Goal: Check status

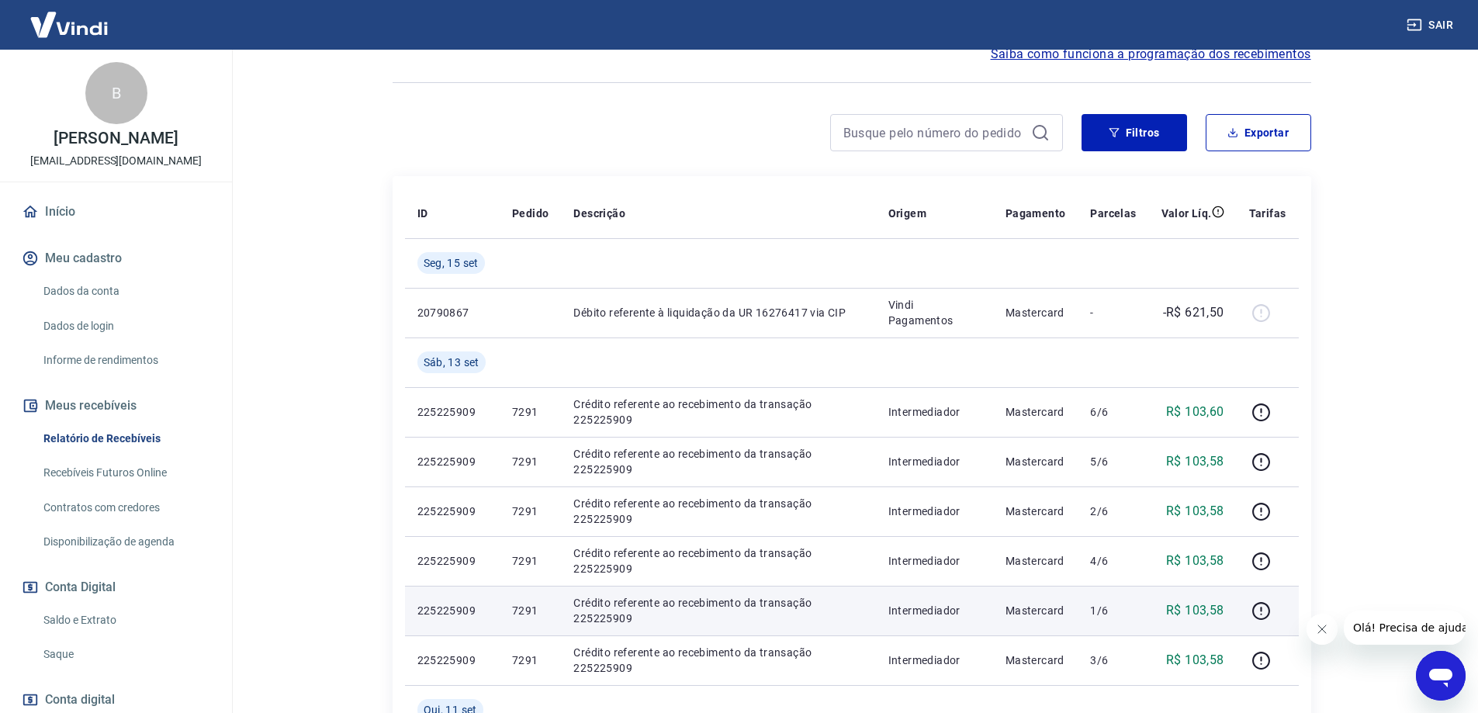
scroll to position [233, 0]
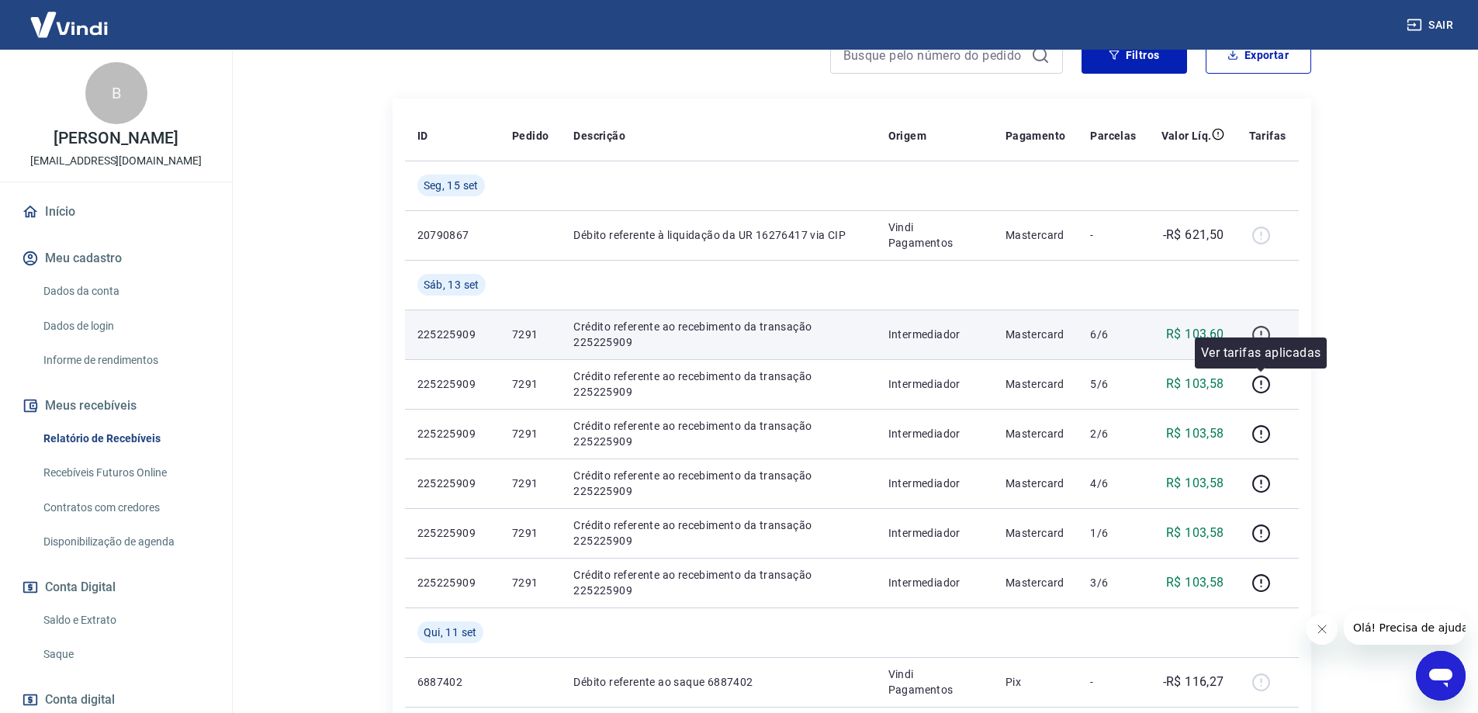
click at [1266, 334] on icon "button" at bounding box center [1261, 334] width 19 height 19
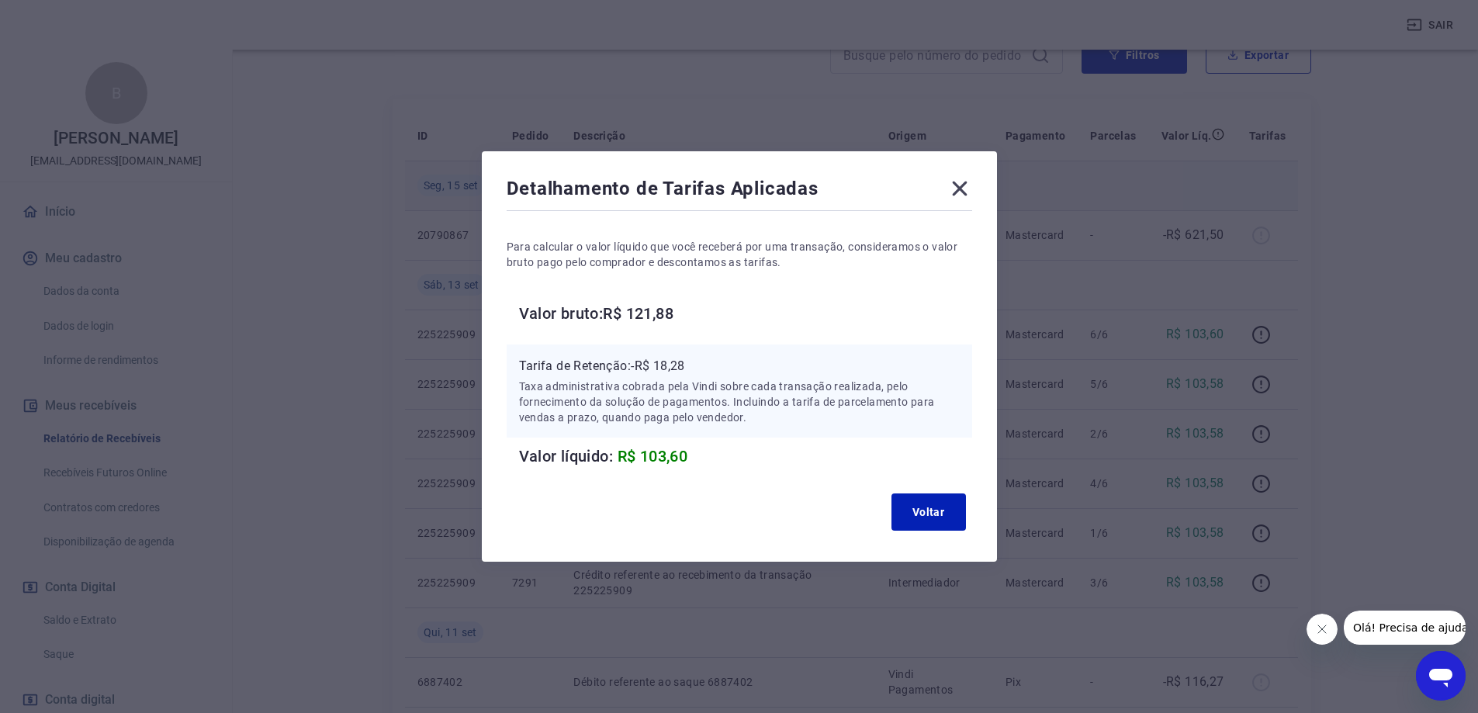
click at [971, 185] on icon at bounding box center [959, 188] width 25 height 25
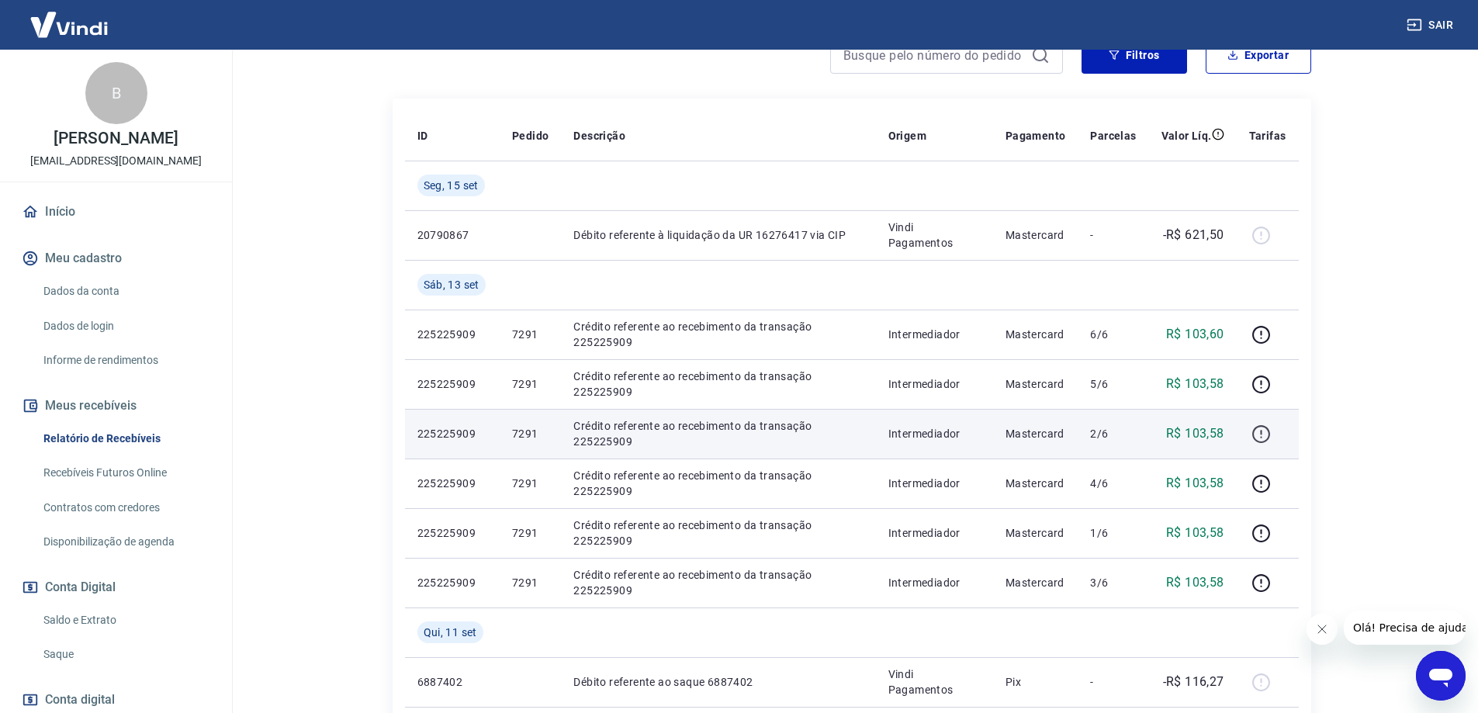
click at [1259, 431] on icon "button" at bounding box center [1261, 433] width 19 height 19
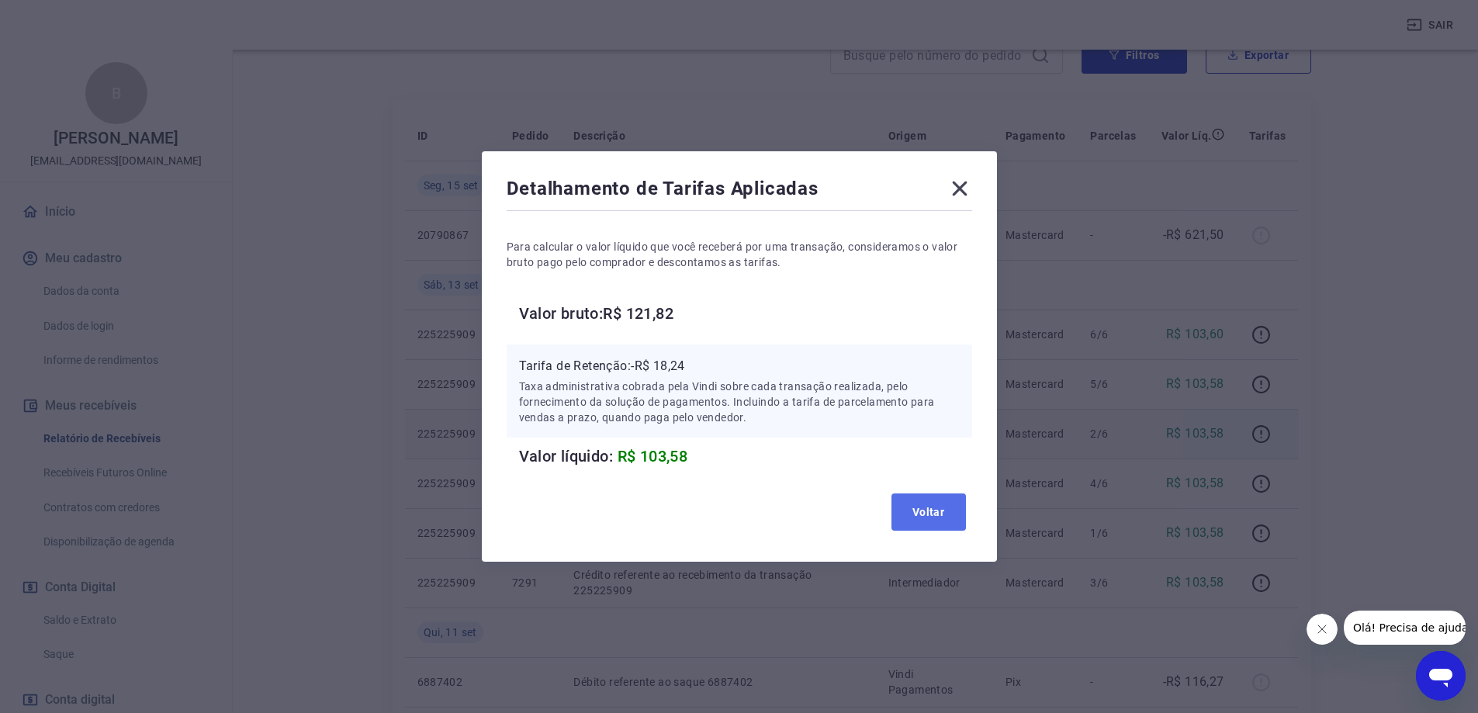
click at [937, 509] on button "Voltar" at bounding box center [929, 512] width 74 height 37
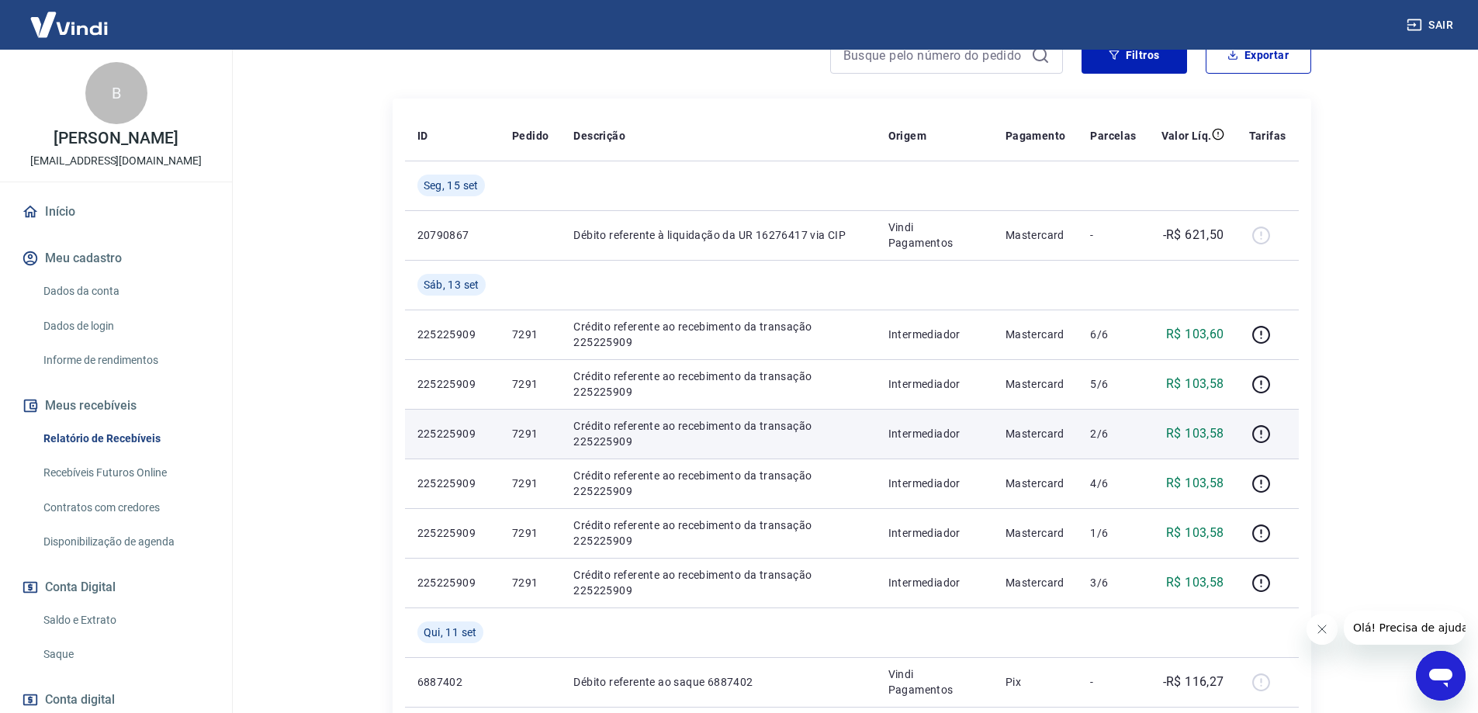
click at [119, 619] on link "Saldo e Extrato" at bounding box center [125, 620] width 176 height 32
